Goal: Information Seeking & Learning: Check status

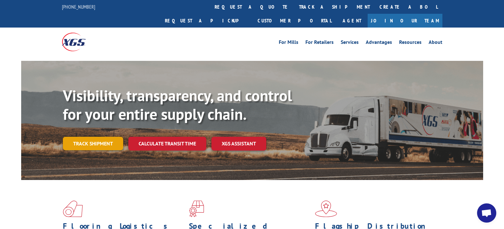
click at [98, 137] on link "Track shipment" at bounding box center [93, 143] width 60 height 13
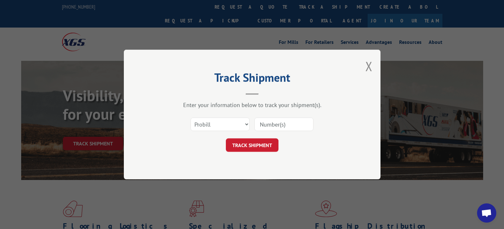
click at [272, 130] on input at bounding box center [283, 124] width 59 height 13
type input "2879042"
click at [251, 146] on button "TRACK SHIPMENT" at bounding box center [252, 145] width 53 height 13
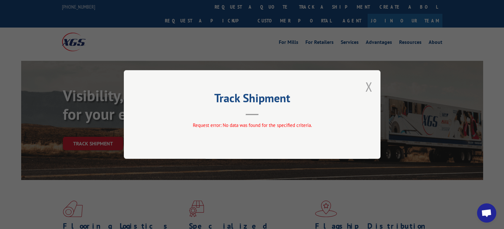
click at [370, 86] on button "Close modal" at bounding box center [368, 86] width 7 height 17
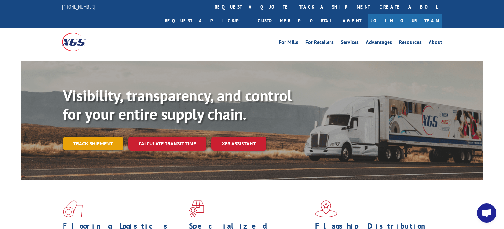
click at [77, 137] on link "Track shipment" at bounding box center [93, 143] width 60 height 13
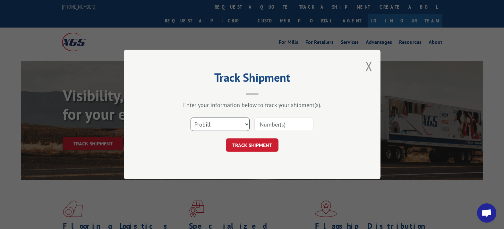
click at [248, 122] on select "Select category... Probill BOL PO" at bounding box center [219, 124] width 59 height 13
select select "bol"
click at [190, 118] on select "Select category... Probill BOL PO" at bounding box center [219, 124] width 59 height 13
click at [272, 125] on input at bounding box center [283, 124] width 59 height 13
type input "2879042"
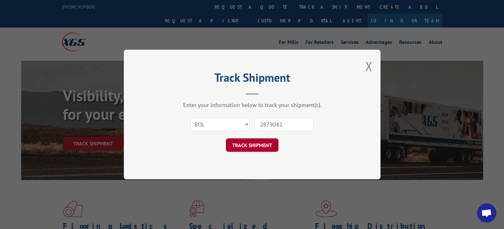
click at [260, 142] on button "TRACK SHIPMENT" at bounding box center [252, 145] width 53 height 13
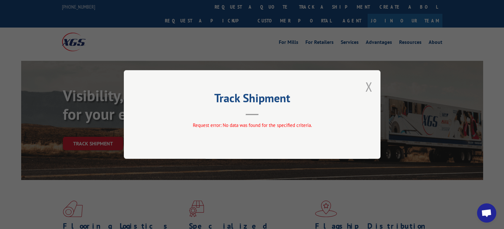
click at [370, 88] on button "Close modal" at bounding box center [368, 86] width 7 height 17
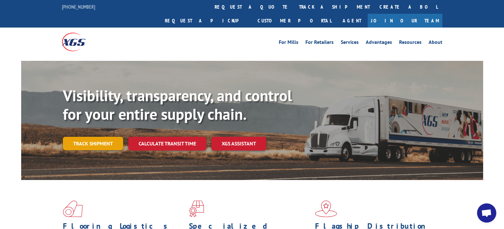
click at [98, 137] on link "Track shipment" at bounding box center [93, 143] width 60 height 13
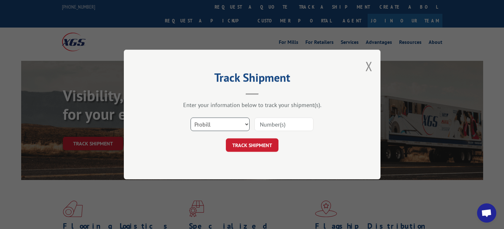
click at [243, 127] on select "Select category... Probill BOL PO" at bounding box center [219, 124] width 59 height 13
select select "po"
click at [190, 118] on select "Select category... Probill BOL PO" at bounding box center [219, 124] width 59 height 13
click at [267, 127] on input at bounding box center [283, 124] width 59 height 13
type input "2879042"
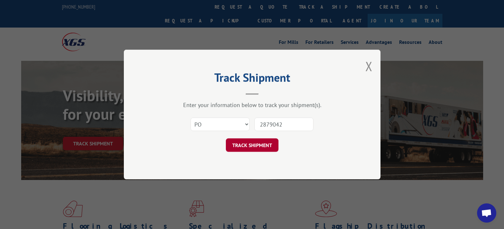
click at [253, 146] on button "TRACK SHIPMENT" at bounding box center [252, 145] width 53 height 13
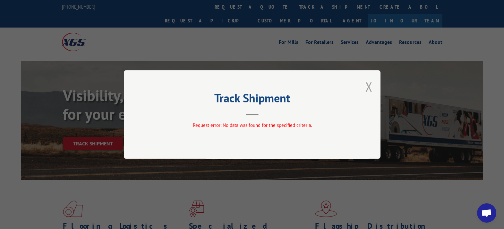
click at [368, 87] on button "Close modal" at bounding box center [368, 86] width 7 height 17
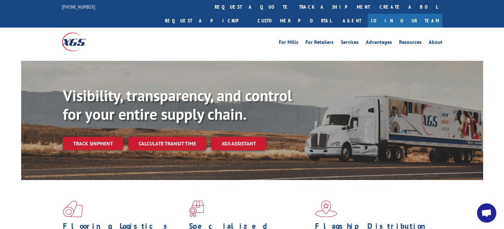
click at [102, 137] on link "Track shipment" at bounding box center [93, 143] width 60 height 13
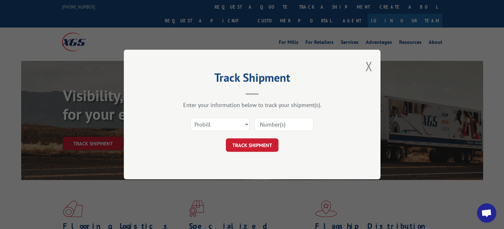
click at [300, 124] on input at bounding box center [283, 124] width 59 height 13
type input "4"
type input "16935224"
click at [266, 147] on button "TRACK SHIPMENT" at bounding box center [252, 145] width 53 height 13
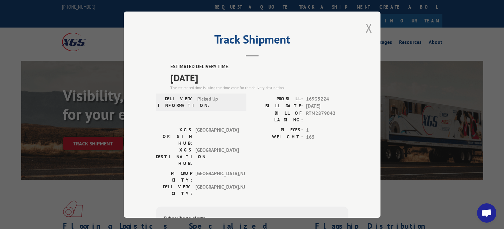
click at [366, 27] on button "Close modal" at bounding box center [368, 28] width 7 height 17
